Goal: Navigation & Orientation: Find specific page/section

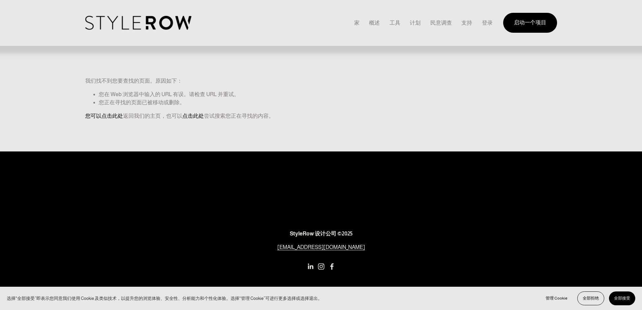
click at [354, 23] on font "家" at bounding box center [356, 23] width 5 height 6
